Goal: Task Accomplishment & Management: Use online tool/utility

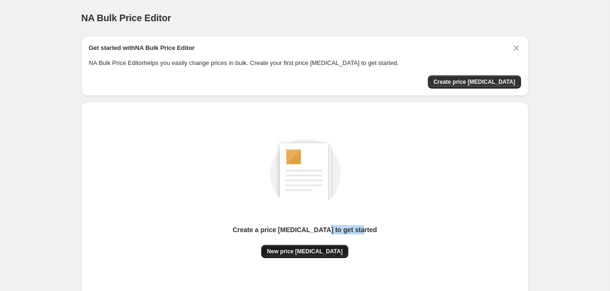
drag, startPoint x: 454, startPoint y: 249, endPoint x: 325, endPoint y: 249, distance: 129.0
click at [325, 249] on div "Create a price [MEDICAL_DATA] to get started New price [MEDICAL_DATA]" at bounding box center [305, 188] width 432 height 139
click at [323, 169] on img at bounding box center [305, 172] width 106 height 106
click at [308, 246] on button "New price [MEDICAL_DATA]" at bounding box center [304, 251] width 87 height 13
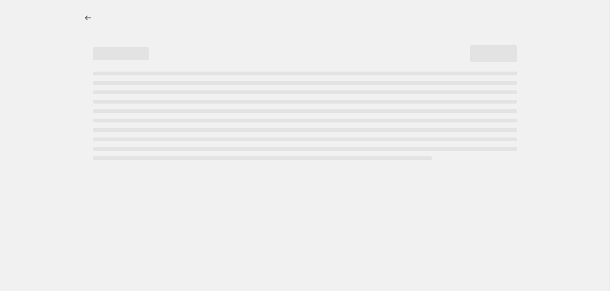
select select "percentage"
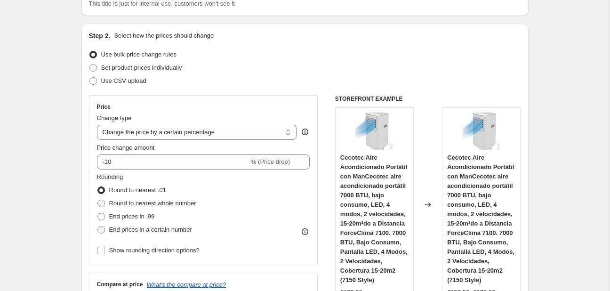
scroll to position [99, 0]
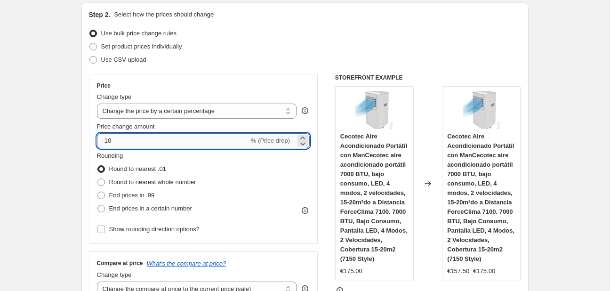
click at [150, 143] on input "-10" at bounding box center [173, 140] width 152 height 15
type input "-1"
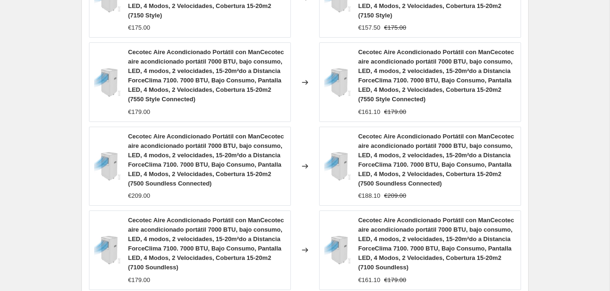
scroll to position [795, 0]
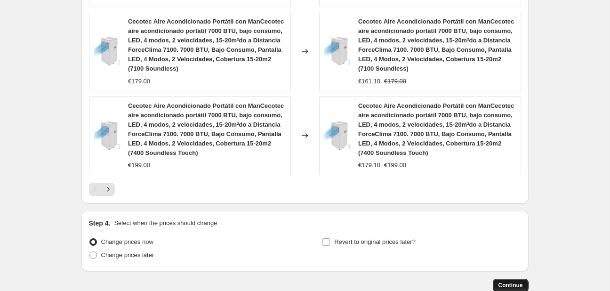
type input "-30"
click at [509, 280] on button "Continue" at bounding box center [511, 285] width 36 height 13
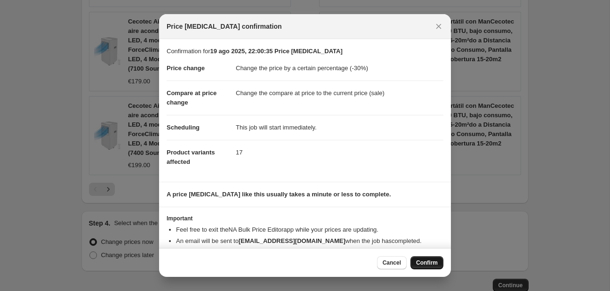
click at [419, 266] on button "Confirm" at bounding box center [427, 262] width 33 height 13
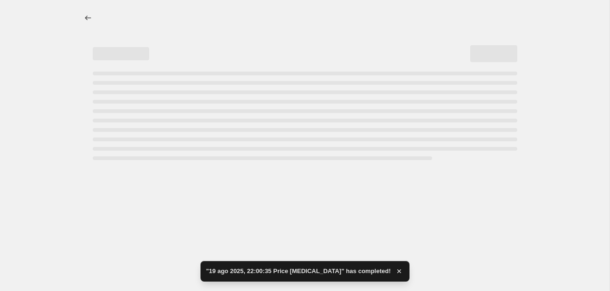
select select "percentage"
